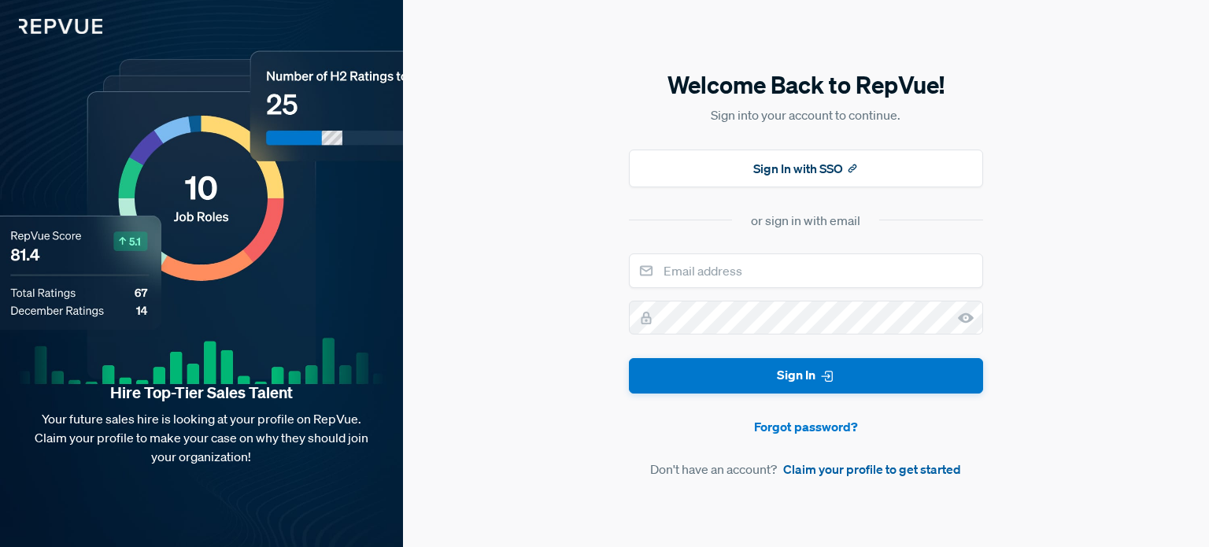
click at [891, 476] on link "Claim your profile to get started" at bounding box center [872, 469] width 178 height 19
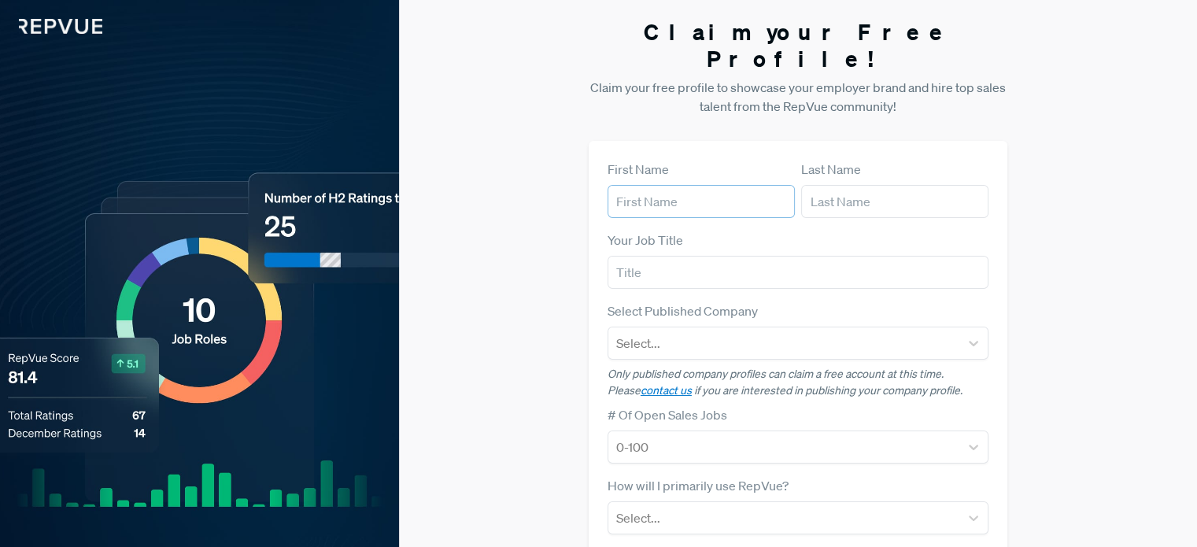
click at [687, 185] on input "text" at bounding box center [701, 201] width 187 height 33
type input "[PERSON_NAME]"
click at [646, 256] on input "text" at bounding box center [798, 272] width 381 height 33
type input "Senior Account Executive"
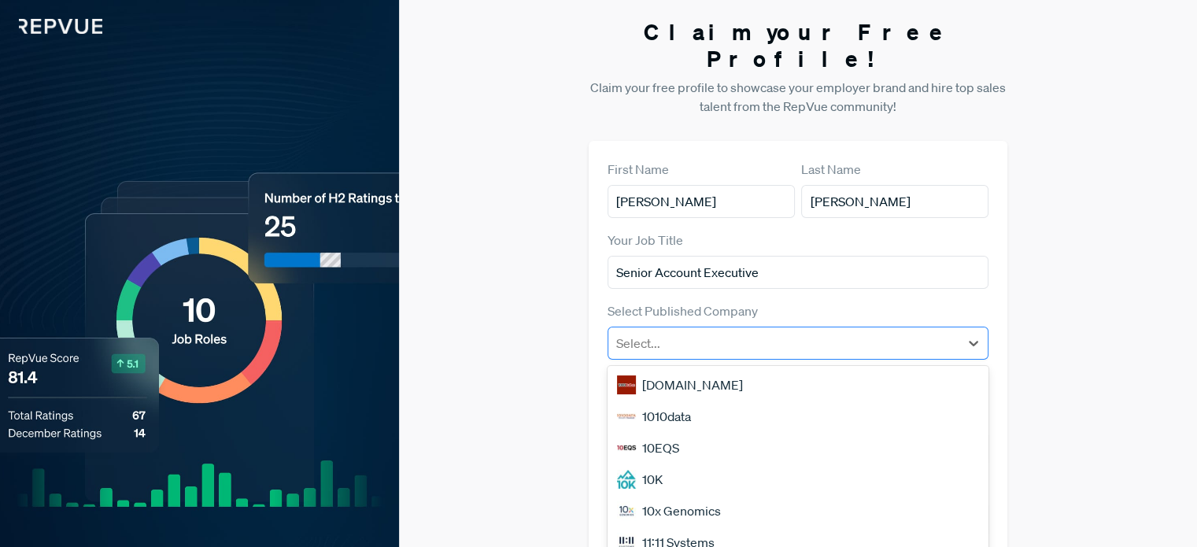
click at [690, 332] on div at bounding box center [783, 343] width 335 height 22
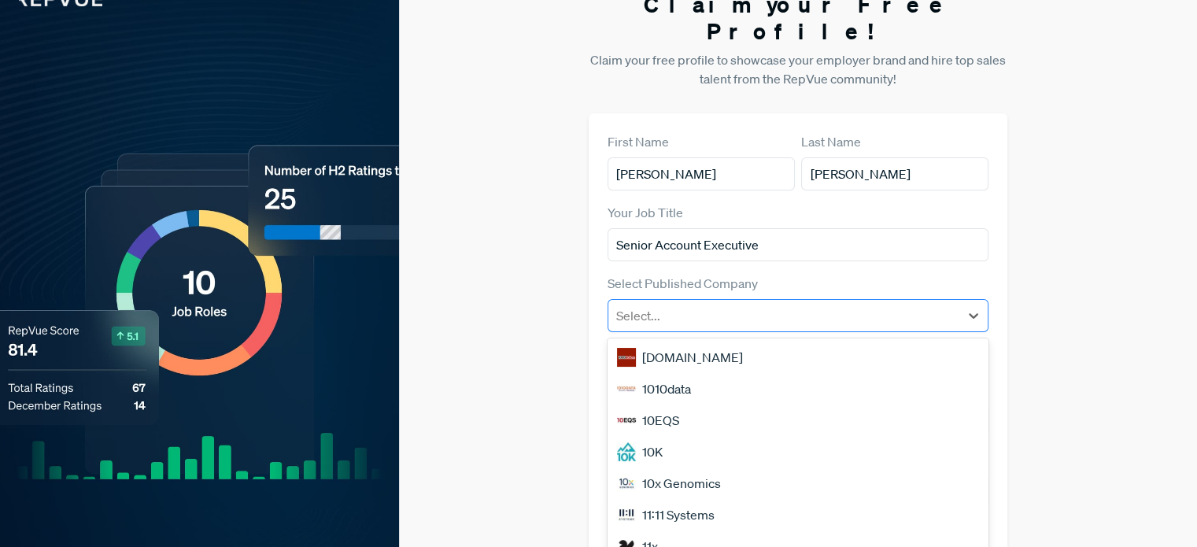
scroll to position [35, 0]
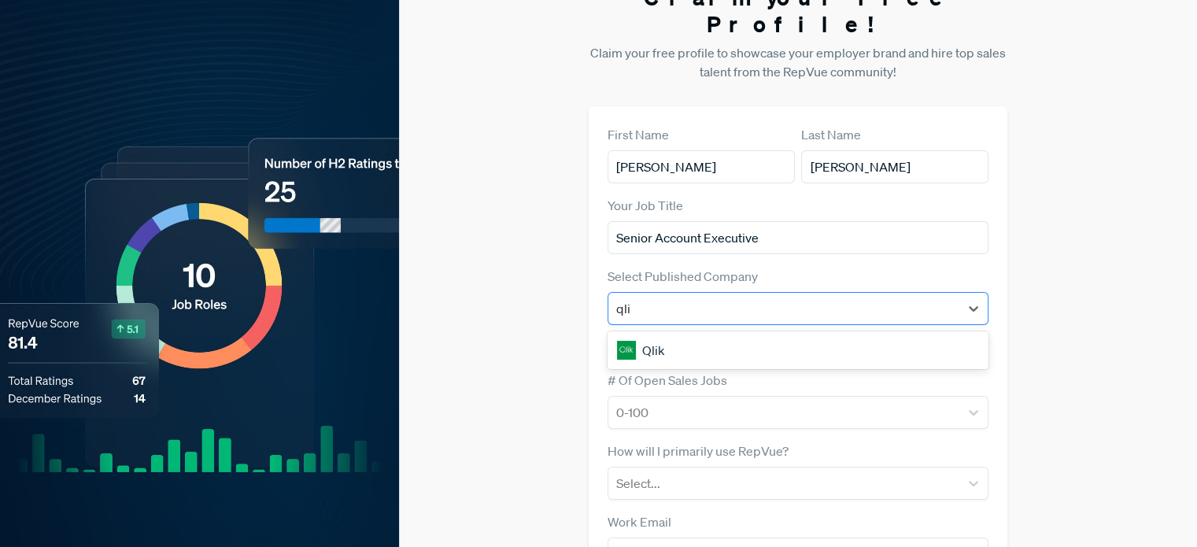
type input "qlik"
click at [667, 335] on div "Qlik" at bounding box center [798, 350] width 381 height 31
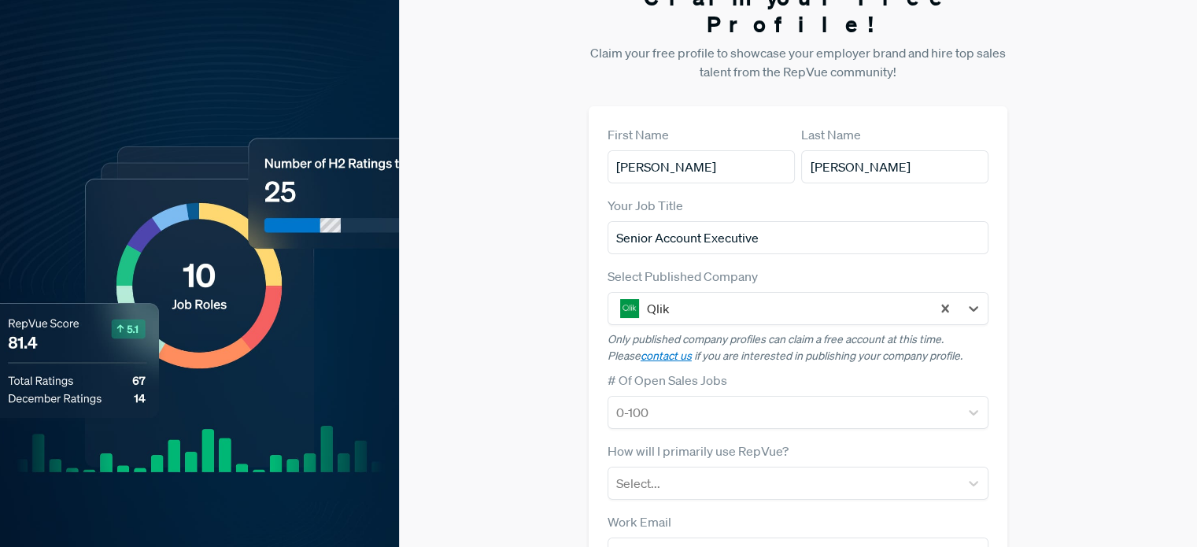
click at [585, 283] on div "Claim your Free Profile! Claim your free profile to showcase your employer bran…" at bounding box center [798, 361] width 798 height 792
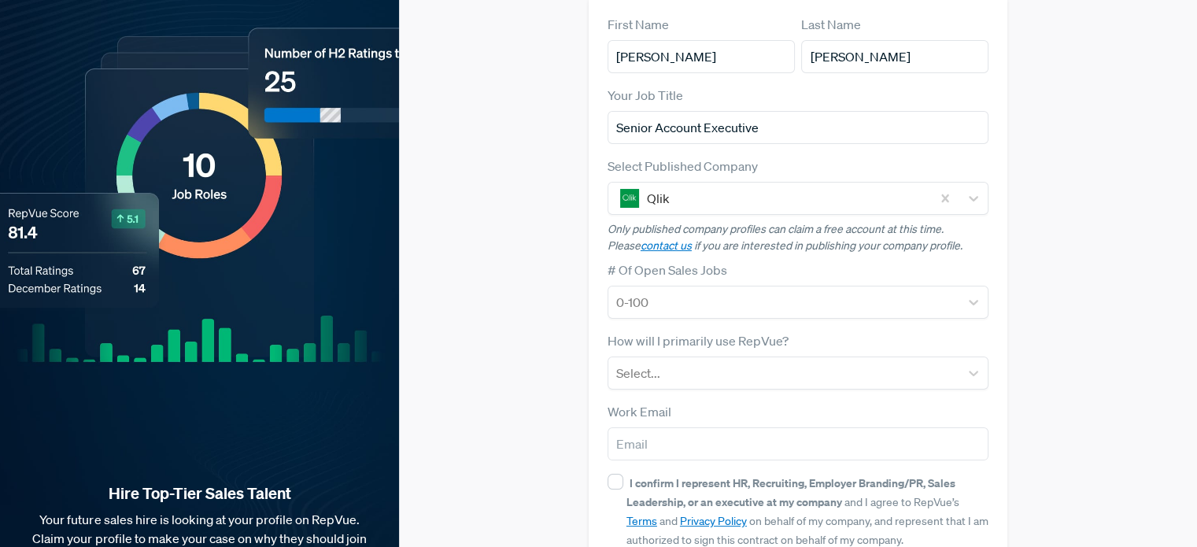
scroll to position [146, 0]
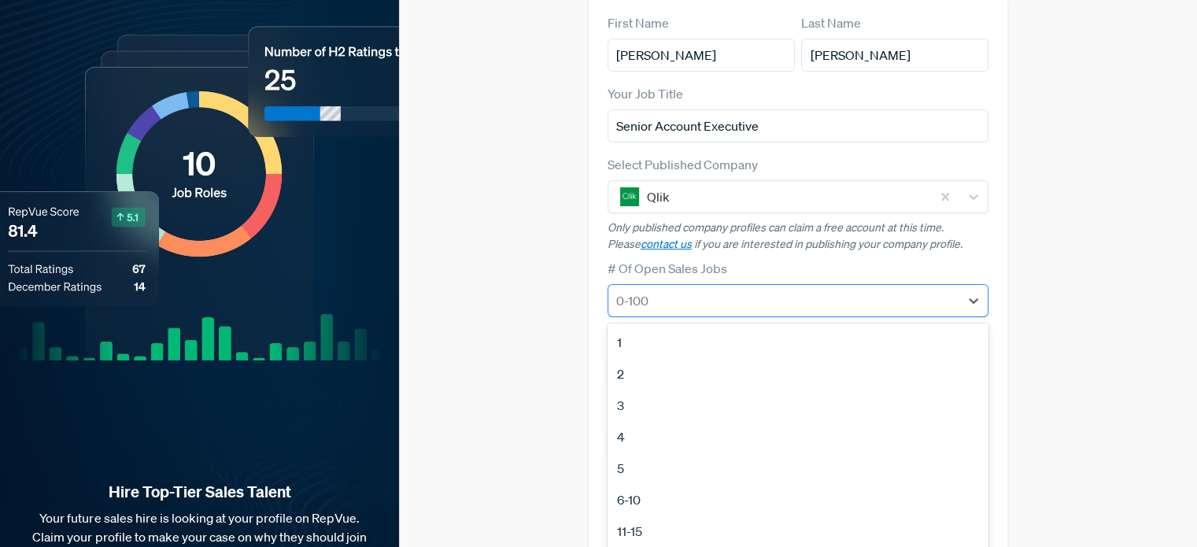
click at [770, 290] on div at bounding box center [783, 301] width 335 height 22
click at [753, 453] on div "5" at bounding box center [798, 468] width 381 height 31
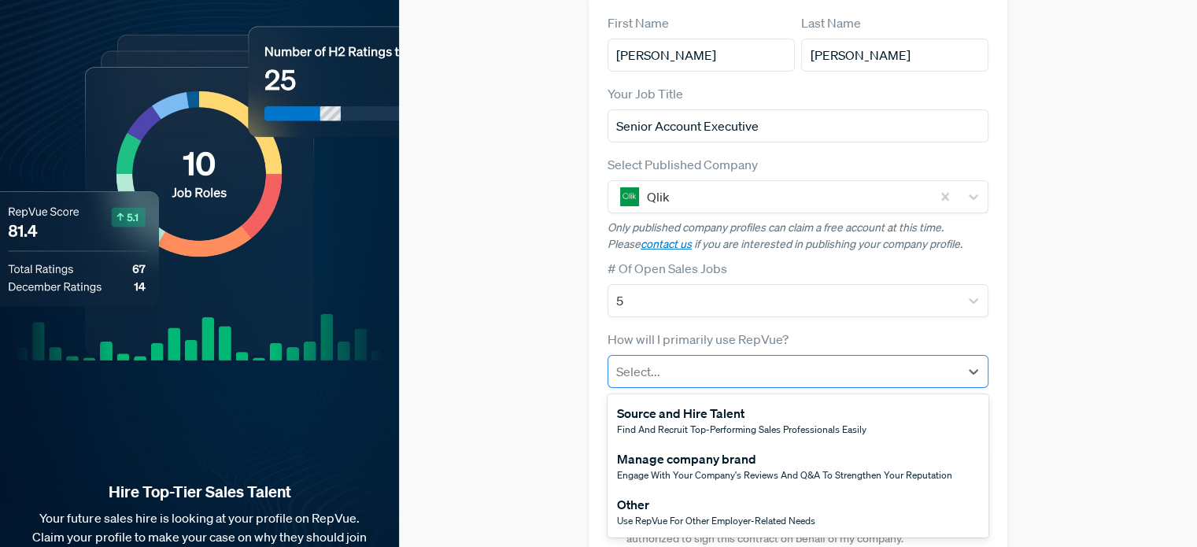
click at [747, 361] on div at bounding box center [783, 372] width 335 height 22
click at [573, 266] on div "Claim your Free Profile! Claim your free profile to showcase your employer bran…" at bounding box center [798, 250] width 798 height 792
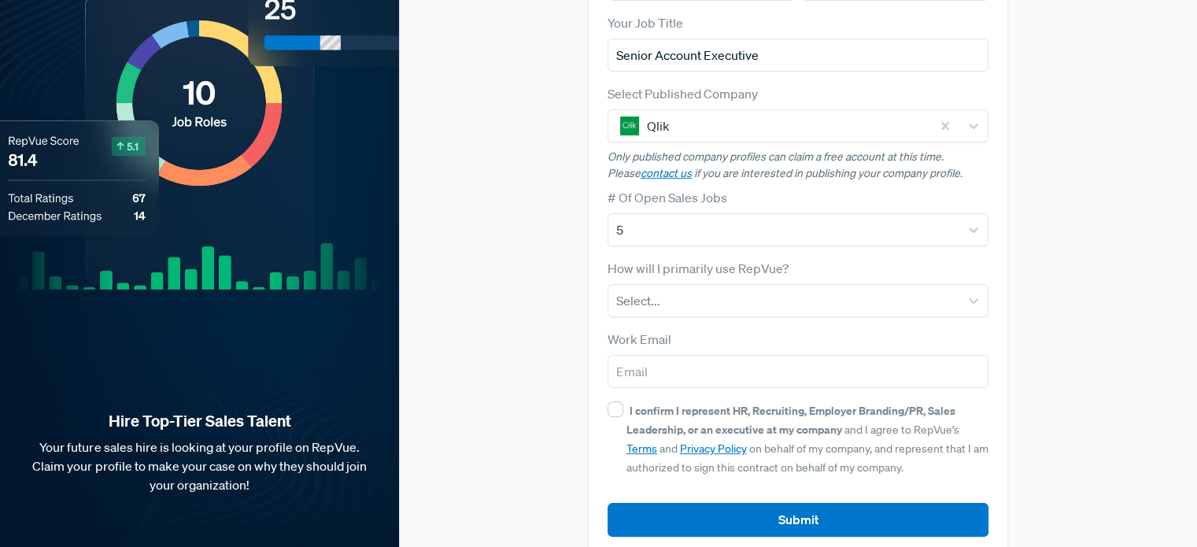
scroll to position [0, 0]
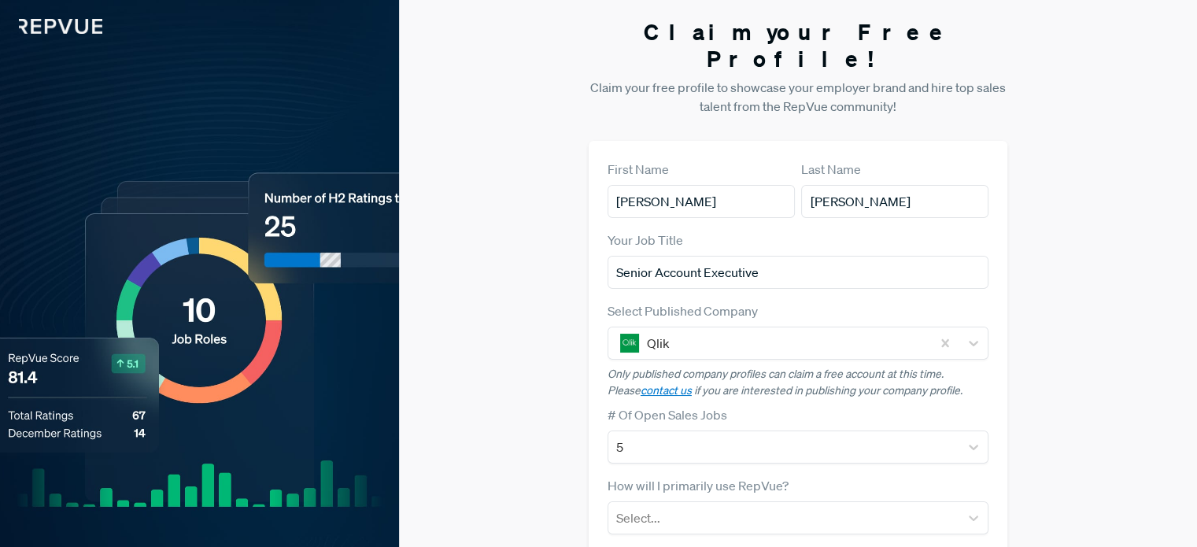
click at [60, 24] on img at bounding box center [51, 17] width 102 height 34
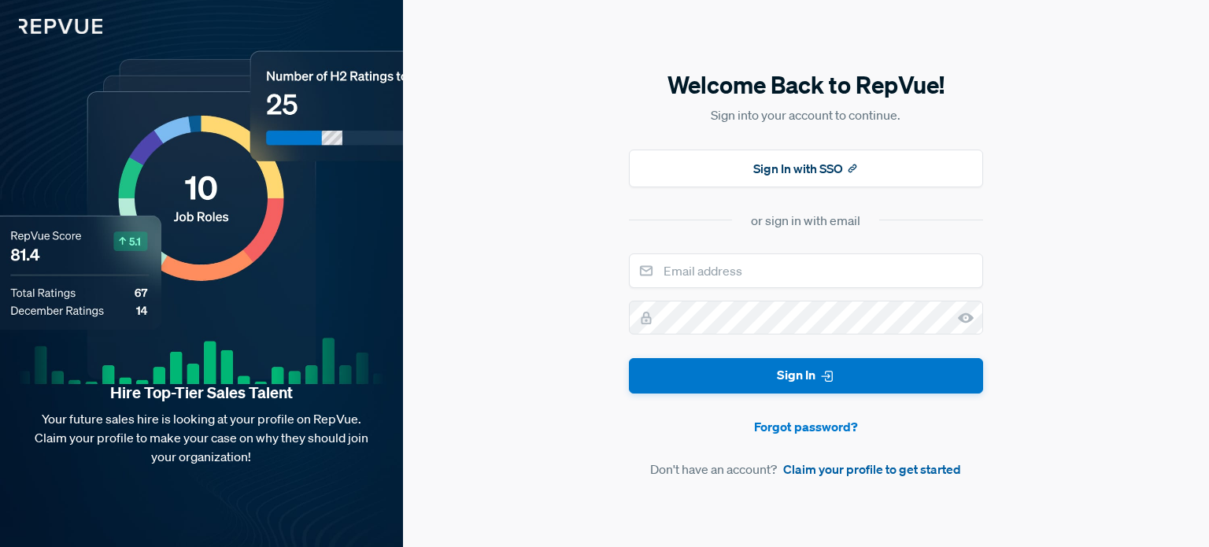
click at [828, 465] on link "Claim your profile to get started" at bounding box center [872, 469] width 178 height 19
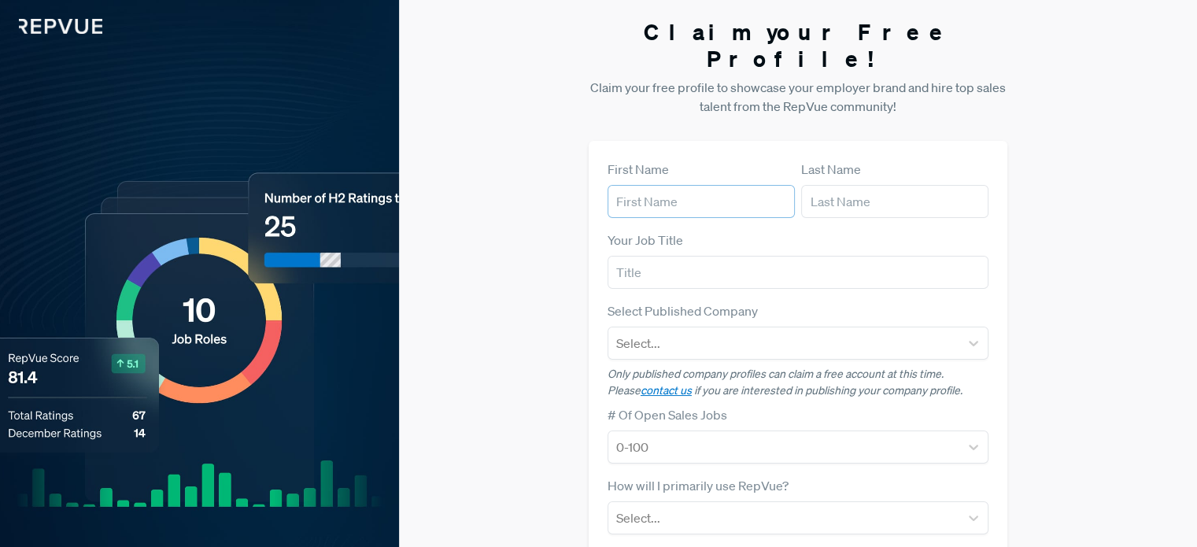
click at [679, 185] on input "text" at bounding box center [701, 201] width 187 height 33
type input "[PERSON_NAME]"
click at [642, 256] on input "text" at bounding box center [798, 272] width 381 height 33
type input "Senior Account Executive"
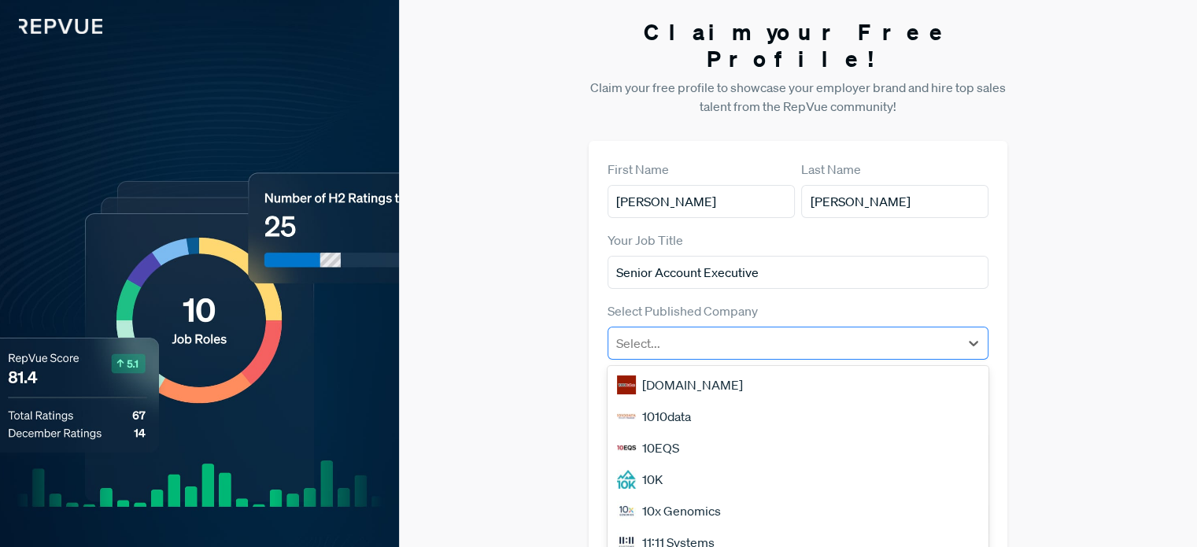
click at [718, 332] on div at bounding box center [783, 343] width 335 height 22
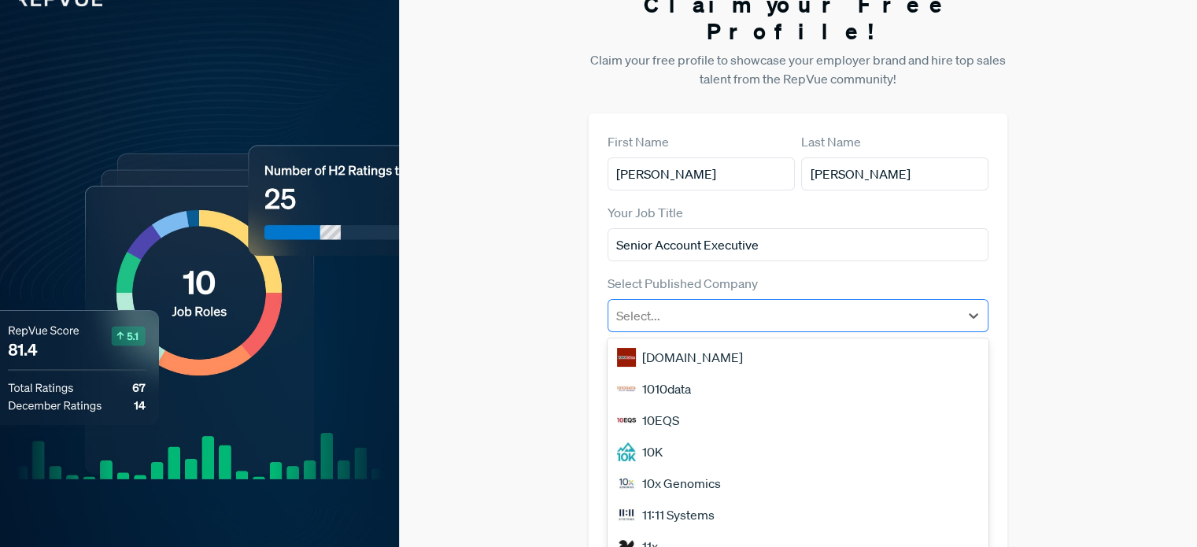
scroll to position [35, 0]
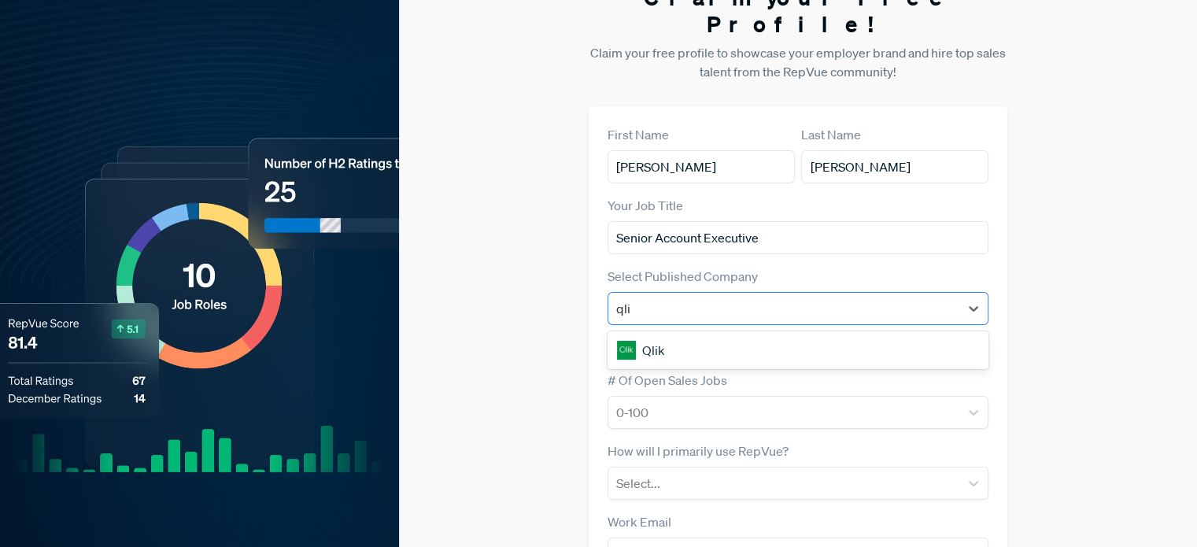
type input "qlik"
click at [676, 335] on div "Qlik" at bounding box center [798, 350] width 381 height 31
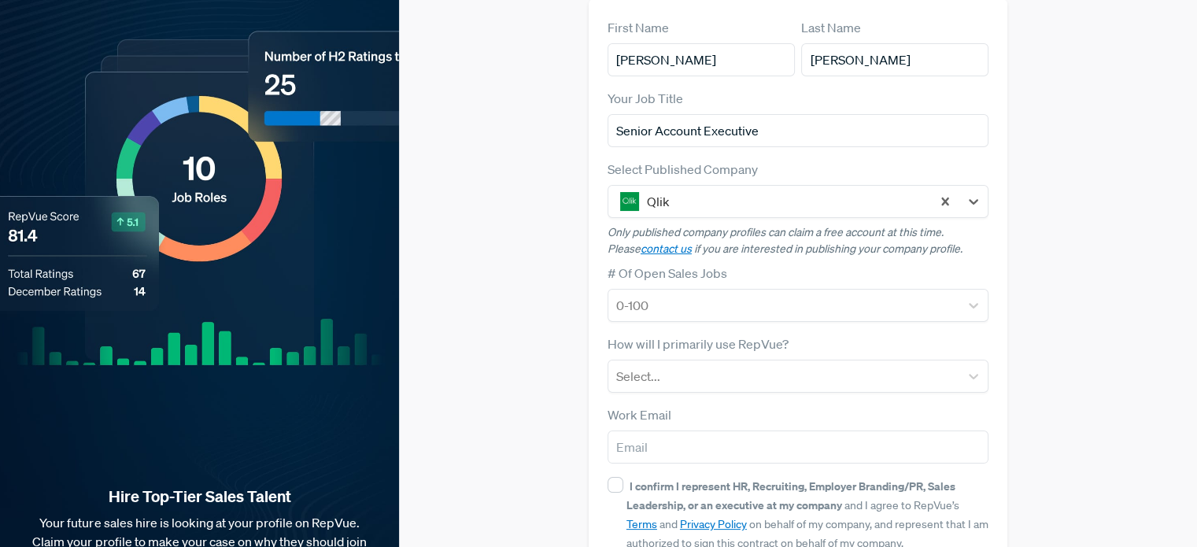
scroll to position [144, 0]
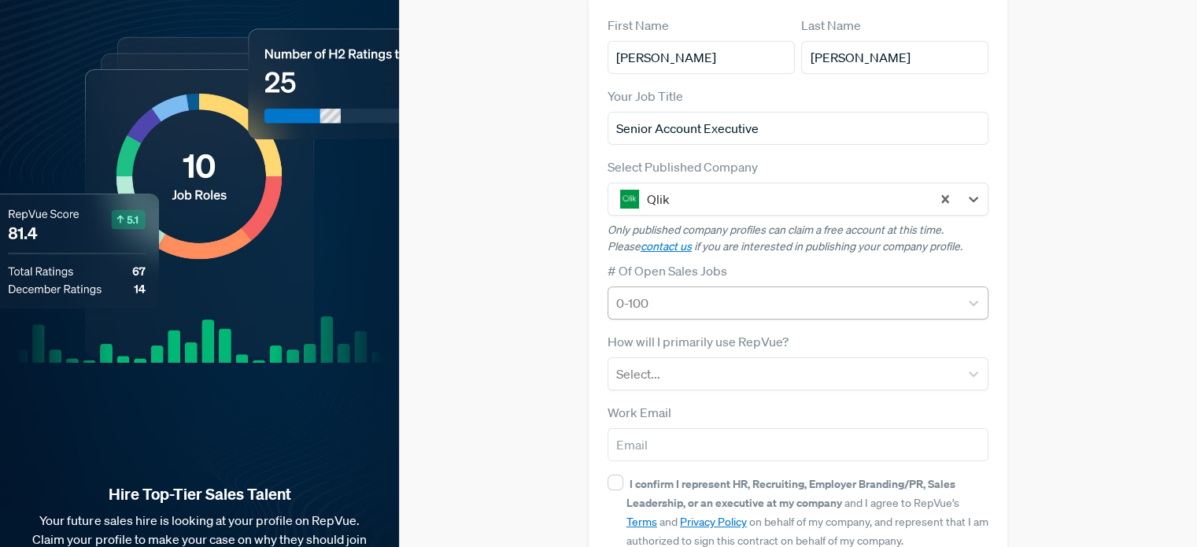
click at [673, 292] on div at bounding box center [783, 303] width 335 height 22
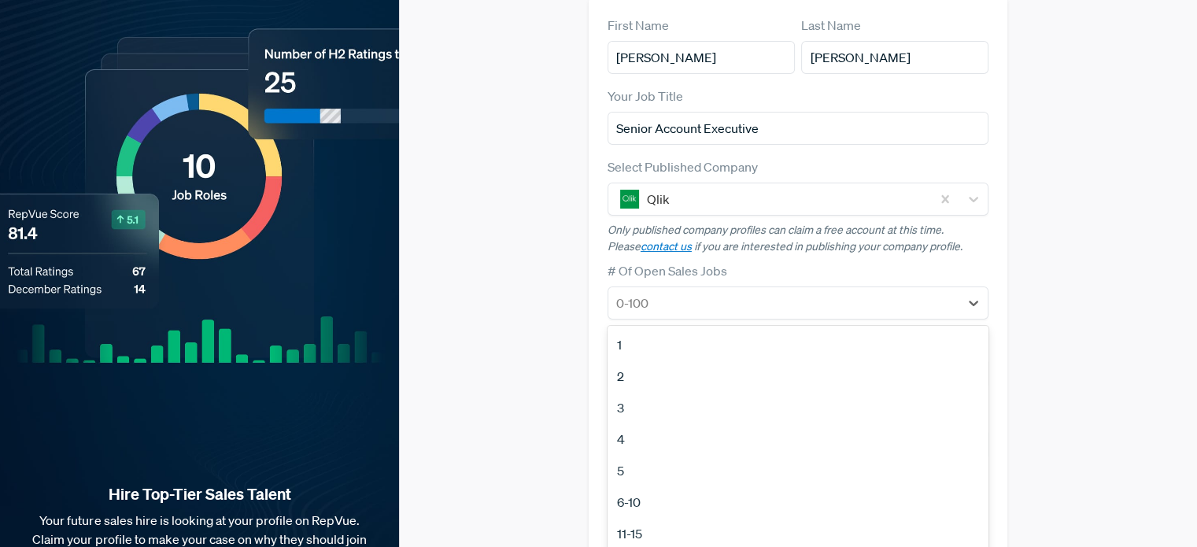
click at [661, 455] on div "5" at bounding box center [798, 470] width 381 height 31
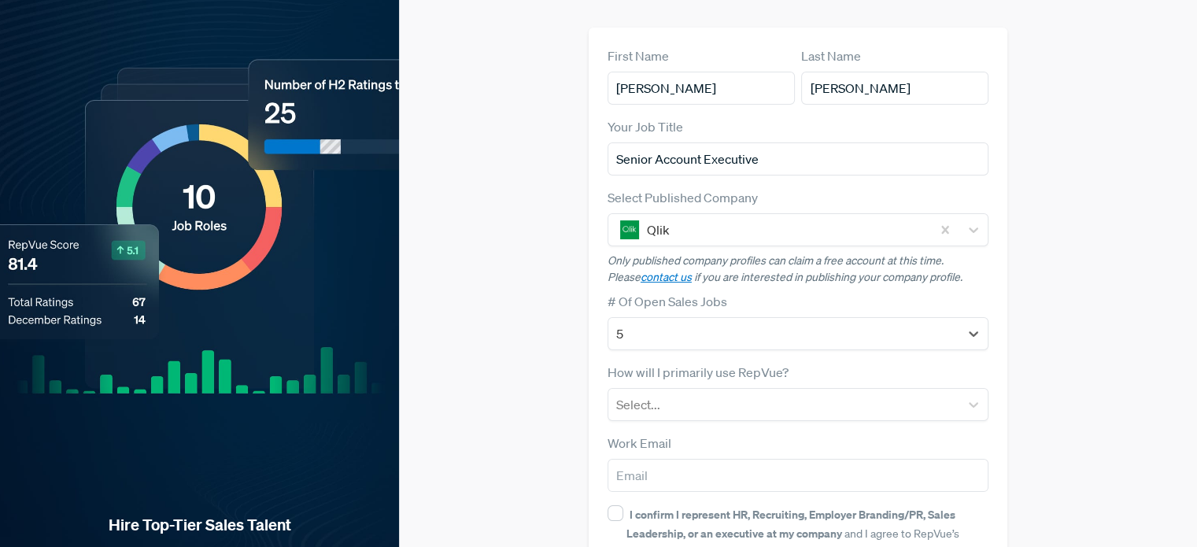
scroll to position [217, 0]
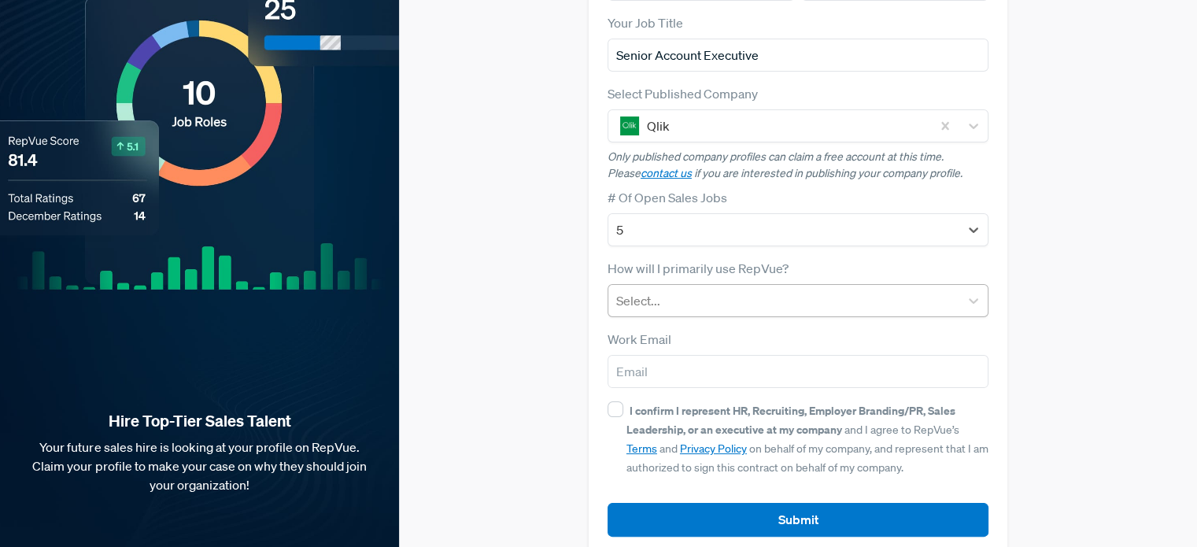
click at [713, 290] on div at bounding box center [783, 301] width 335 height 22
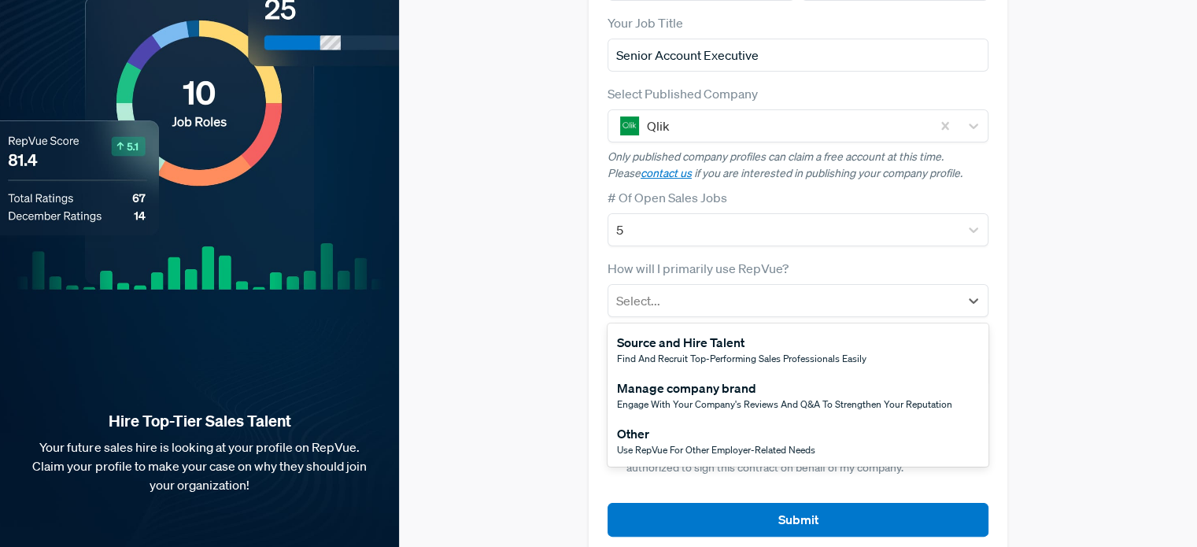
click at [776, 424] on div "Other" at bounding box center [716, 433] width 198 height 19
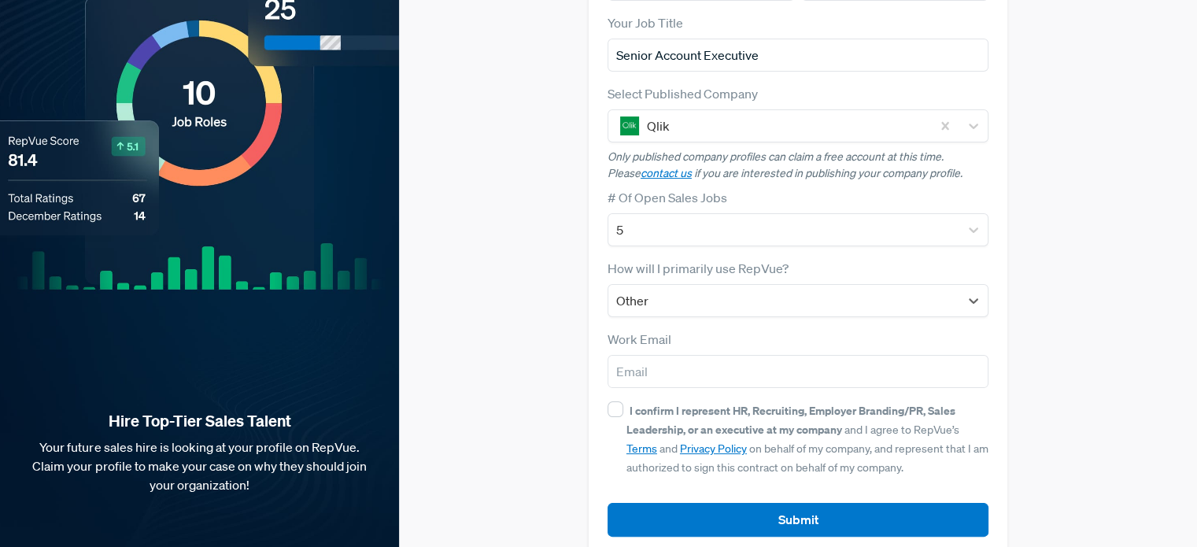
scroll to position [0, 0]
